Goal: Navigation & Orientation: Find specific page/section

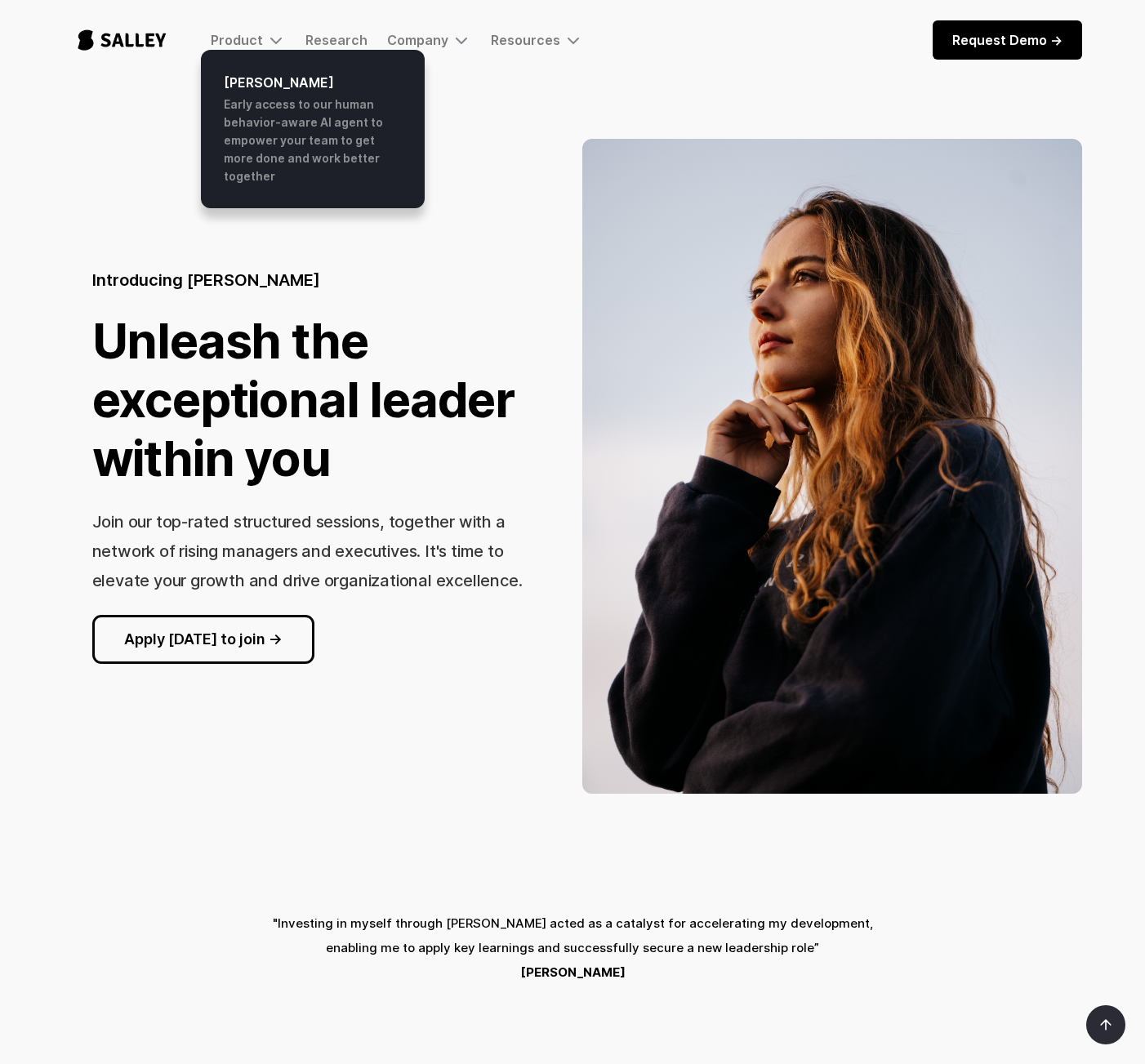
scroll to position [1733, 0]
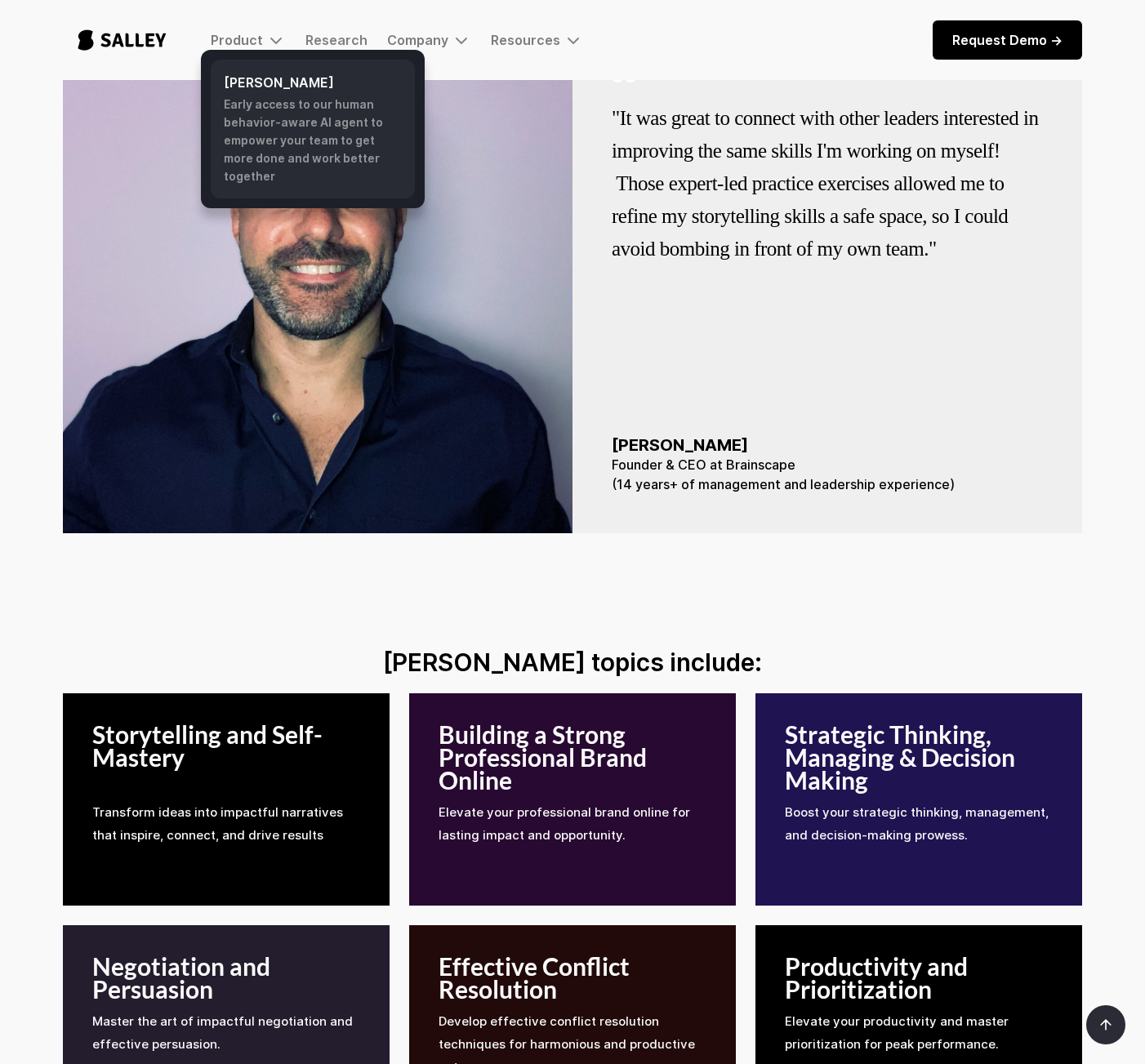
click at [253, 88] on h6 "[PERSON_NAME]" at bounding box center [312, 82] width 178 height 20
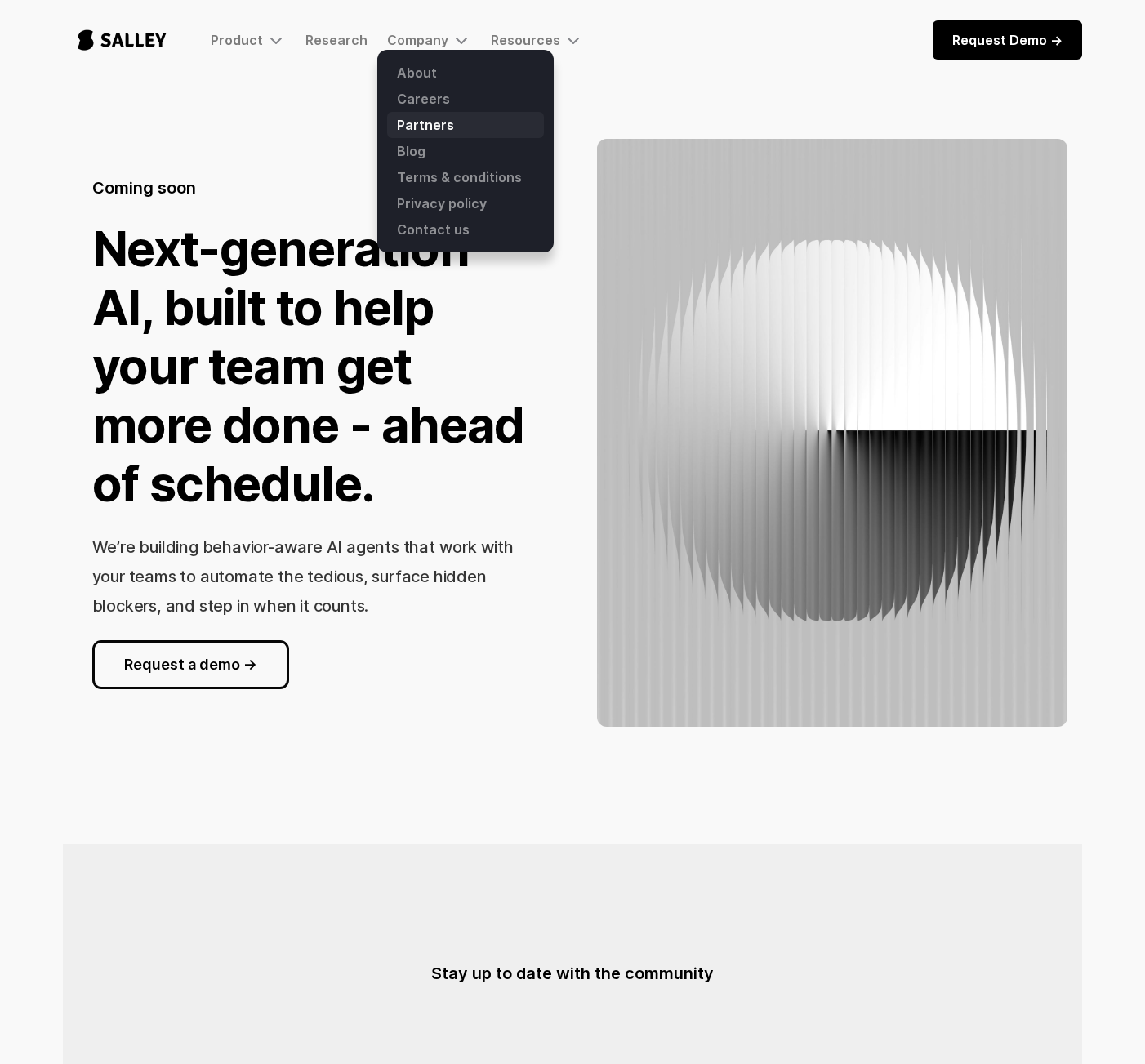
click at [416, 125] on link "Partners" at bounding box center [466, 125] width 156 height 26
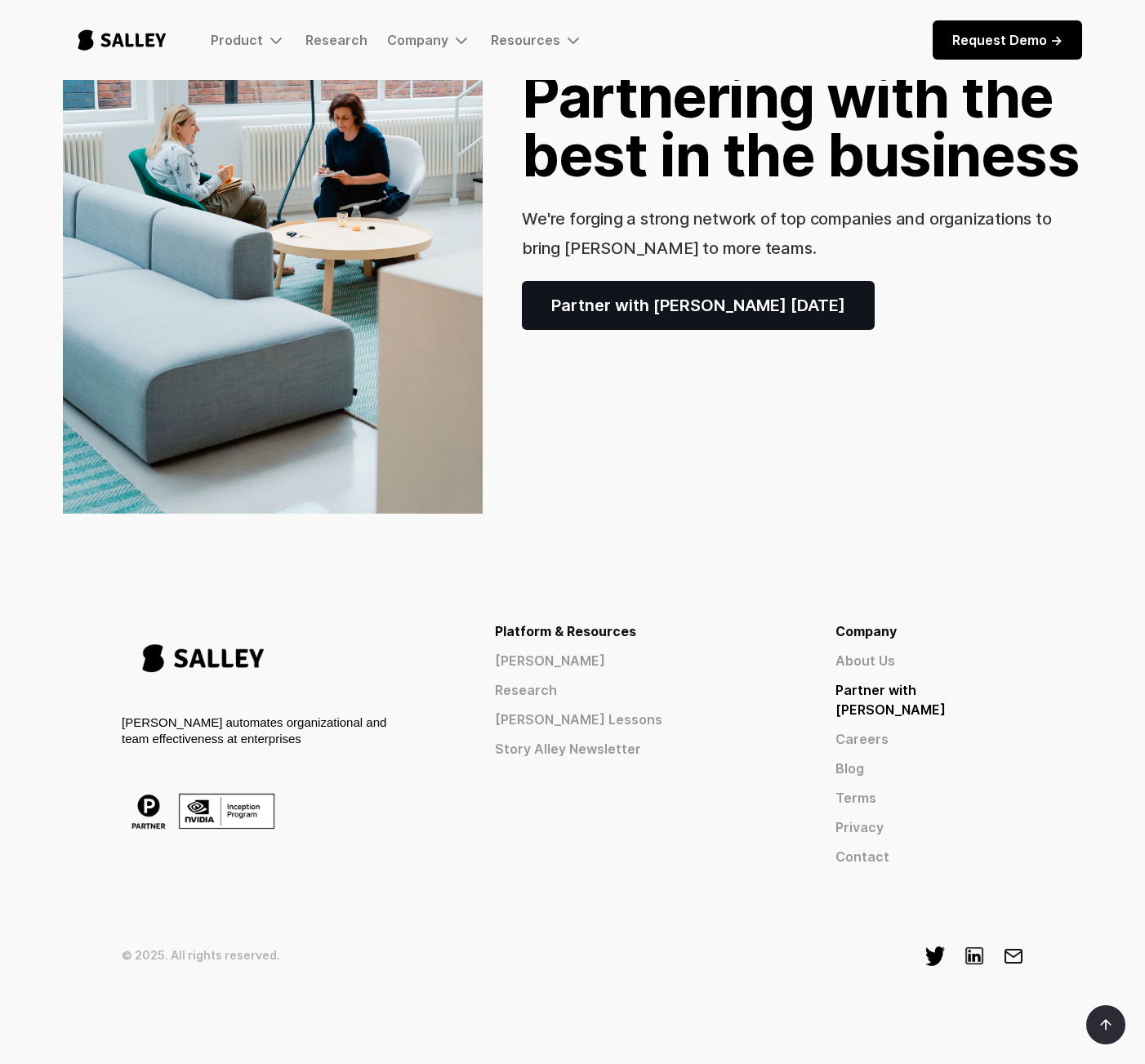
scroll to position [221, 0]
